Goal: Book appointment/travel/reservation

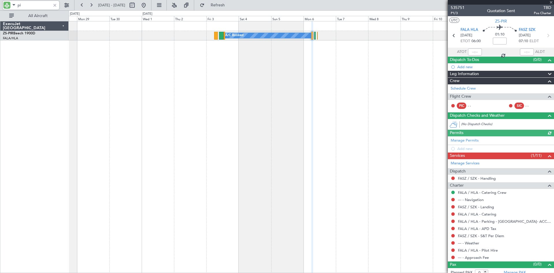
type input "p"
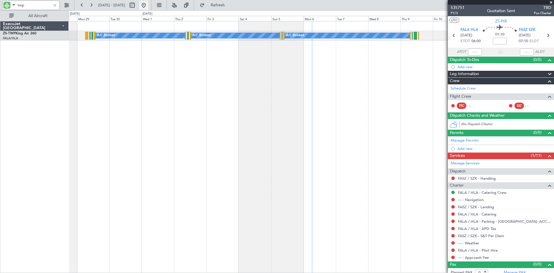
type input "twp"
click at [148, 4] on button at bounding box center [143, 5] width 9 height 9
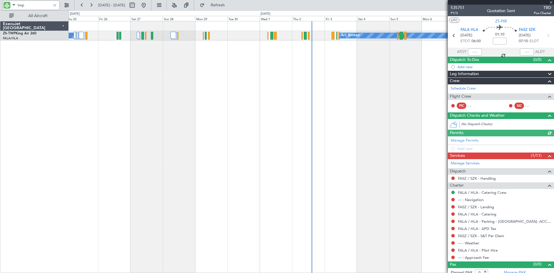
drag, startPoint x: 35, startPoint y: 5, endPoint x: 15, endPoint y: 5, distance: 19.9
click at [15, 5] on div "twp" at bounding box center [31, 5] width 56 height 9
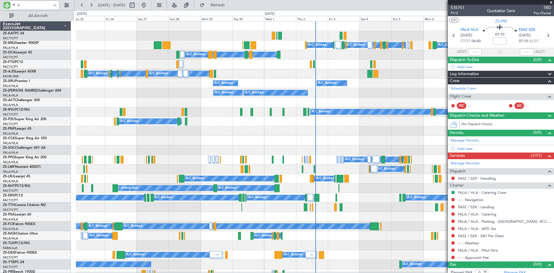
type input "lrj"
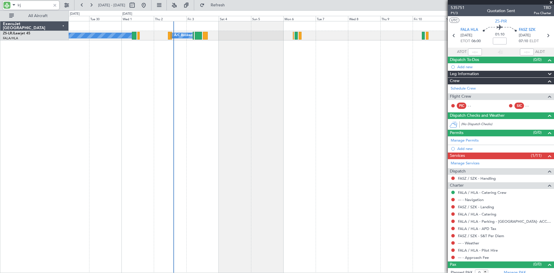
click at [231, 106] on div "A/C Booked A/C Booked A/C Booked A/C Booked" at bounding box center [311, 146] width 485 height 251
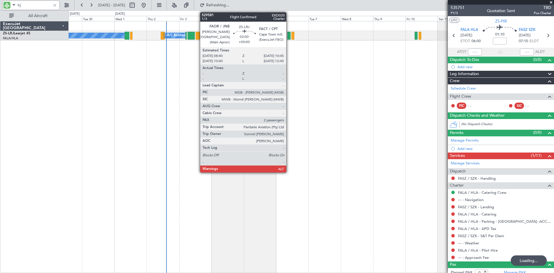
click at [289, 36] on div at bounding box center [288, 36] width 3 height 8
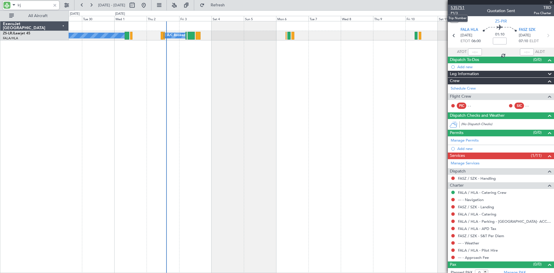
type input "2"
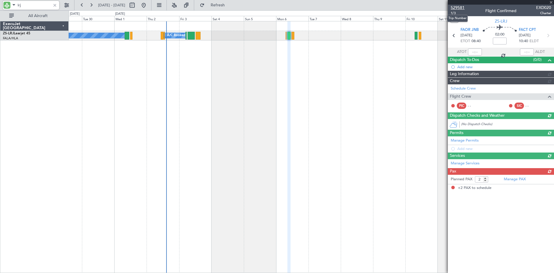
type input "lrj"
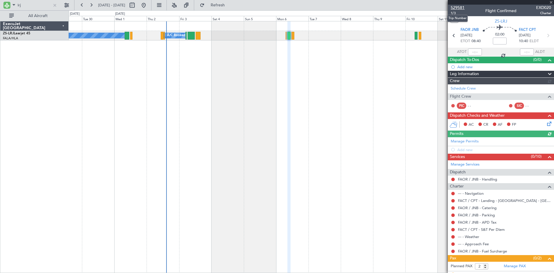
click at [458, 7] on span "529581" at bounding box center [457, 8] width 14 height 6
